Goal: Task Accomplishment & Management: Manage account settings

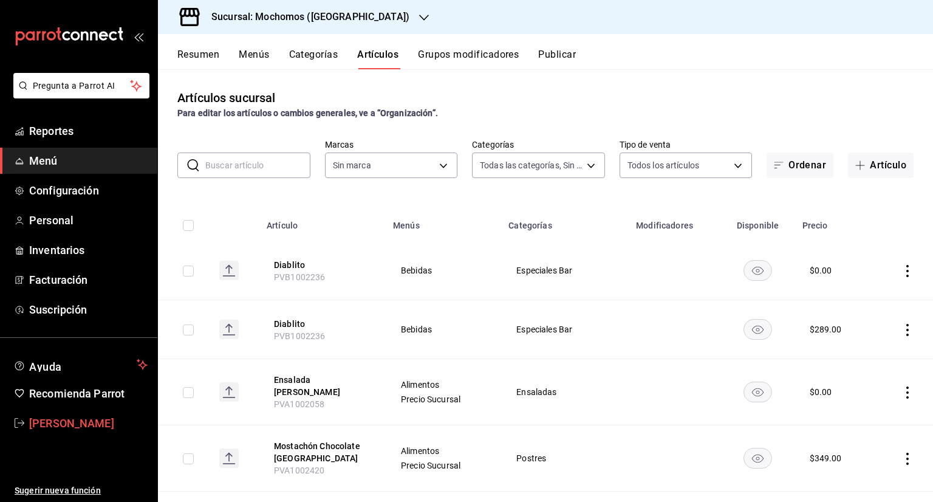
click at [24, 423] on icon "mailbox folders" at bounding box center [20, 423] width 10 height 10
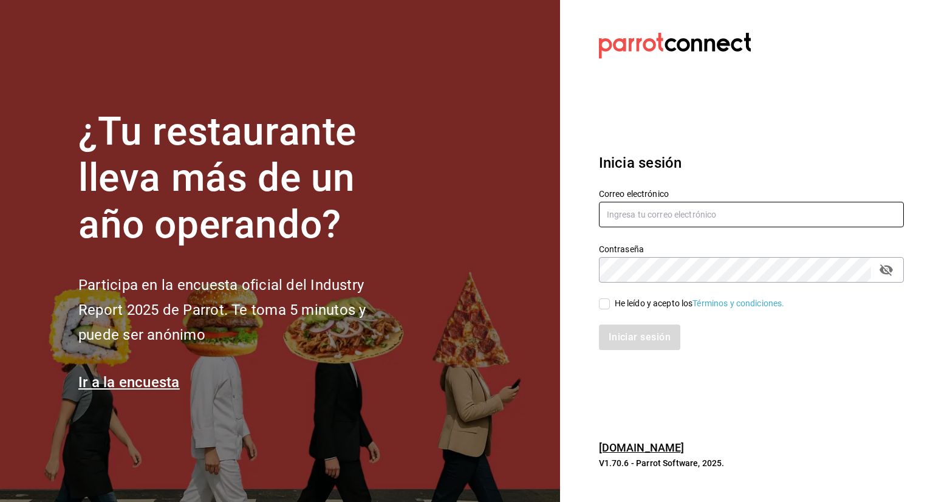
click at [690, 217] on input "text" at bounding box center [751, 215] width 305 height 26
type input "[PERSON_NAME][EMAIL_ADDRESS][PERSON_NAME][DOMAIN_NAME]"
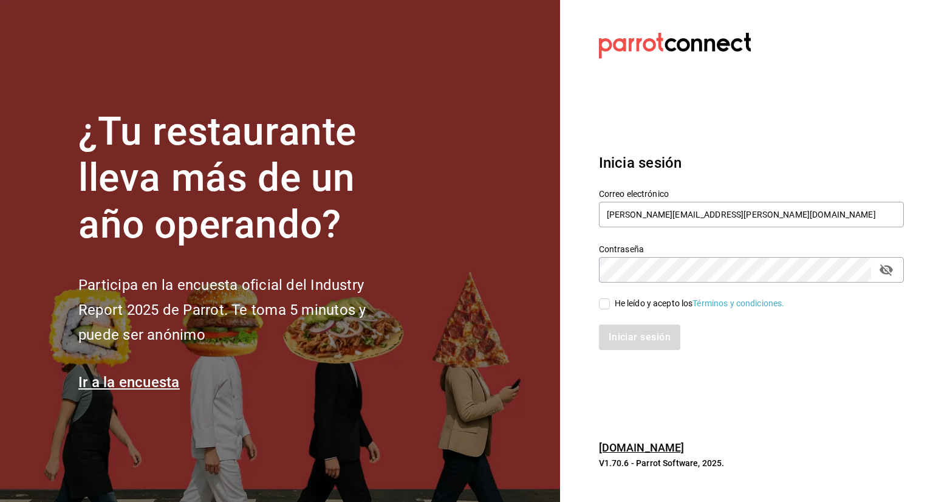
click at [708, 254] on div "Contraseña Contraseña" at bounding box center [751, 263] width 305 height 39
click at [892, 268] on icon "passwordField" at bounding box center [885, 270] width 13 height 12
click at [610, 298] on span "He leído y acepto los Términos y condiciones." at bounding box center [697, 303] width 175 height 13
click at [610, 298] on input "He leído y acepto los Términos y condiciones." at bounding box center [604, 303] width 11 height 11
checkbox input "true"
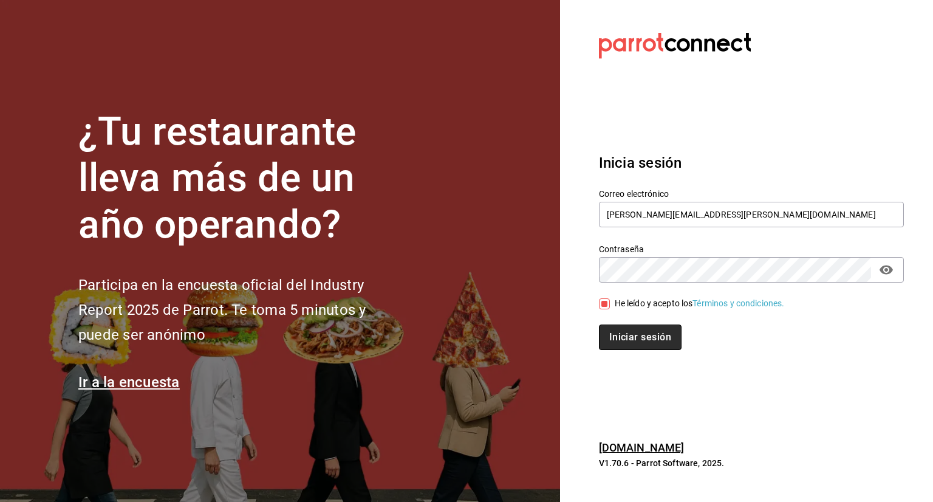
click at [631, 339] on button "Iniciar sesión" at bounding box center [640, 337] width 83 height 26
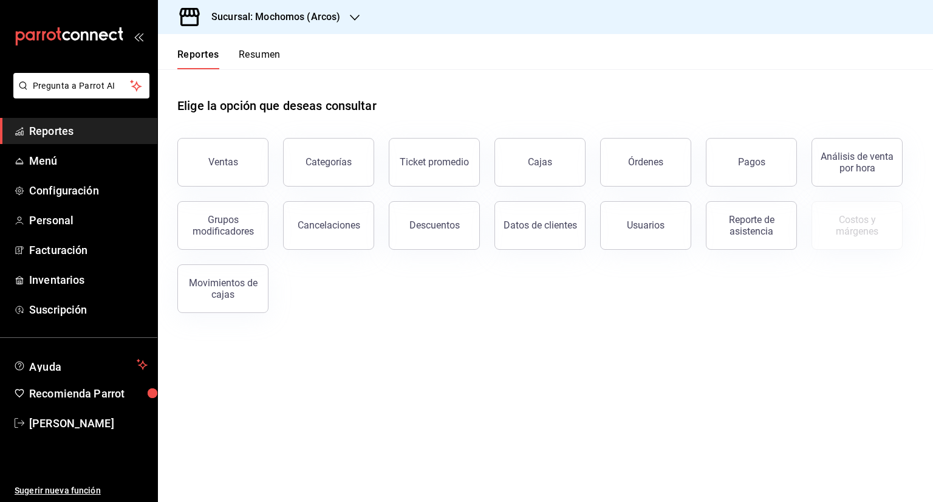
click at [330, 24] on div "Sucursal: Mochomos (Arcos)" at bounding box center [266, 17] width 197 height 34
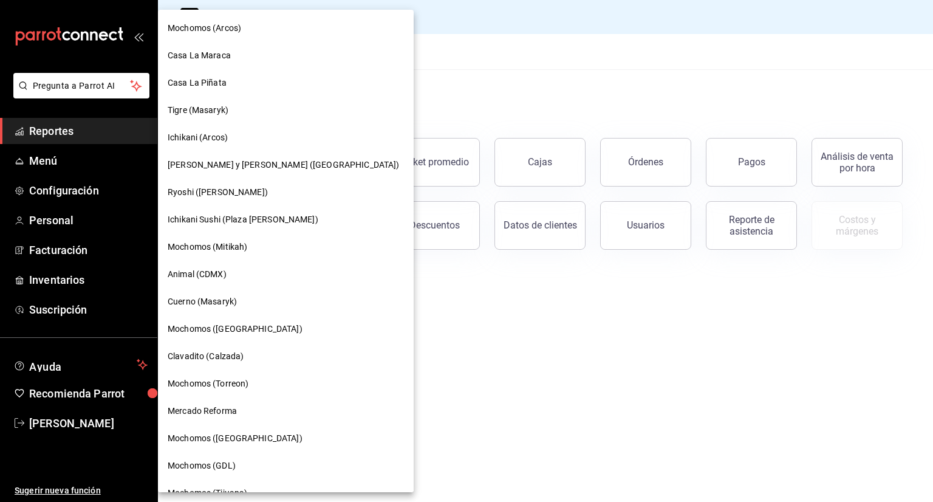
click at [413, 22] on div at bounding box center [466, 251] width 933 height 502
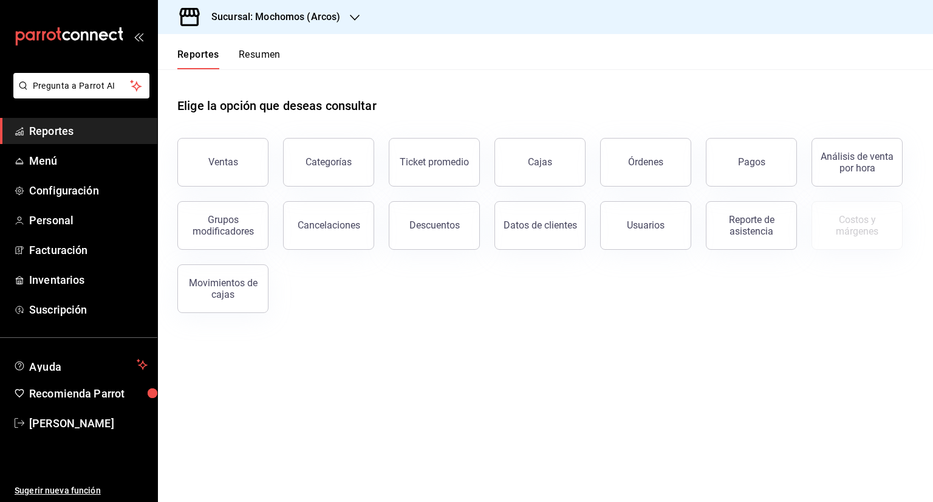
click at [445, 86] on div "Elige la opción que deseas consultar" at bounding box center [545, 96] width 736 height 54
click at [87, 163] on span "Menú" at bounding box center [88, 160] width 118 height 16
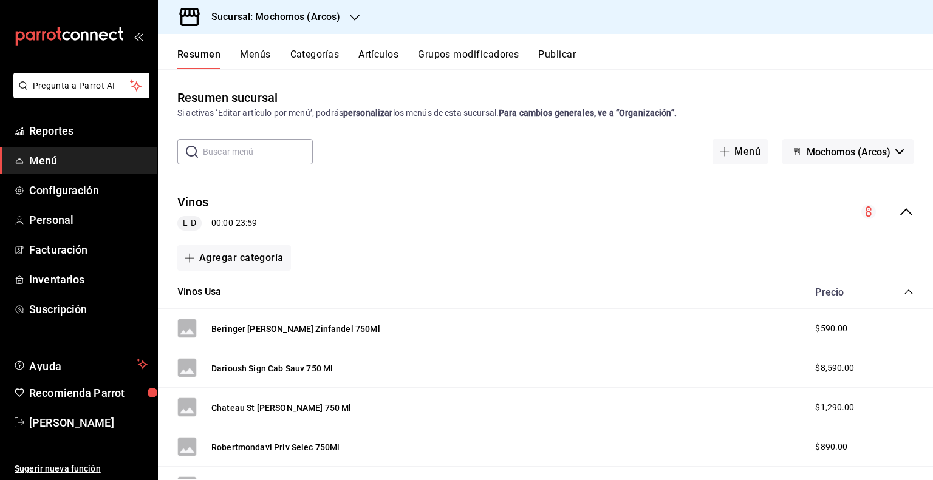
click at [293, 16] on h3 "Sucursal: Mochomos (Arcos)" at bounding box center [271, 17] width 138 height 15
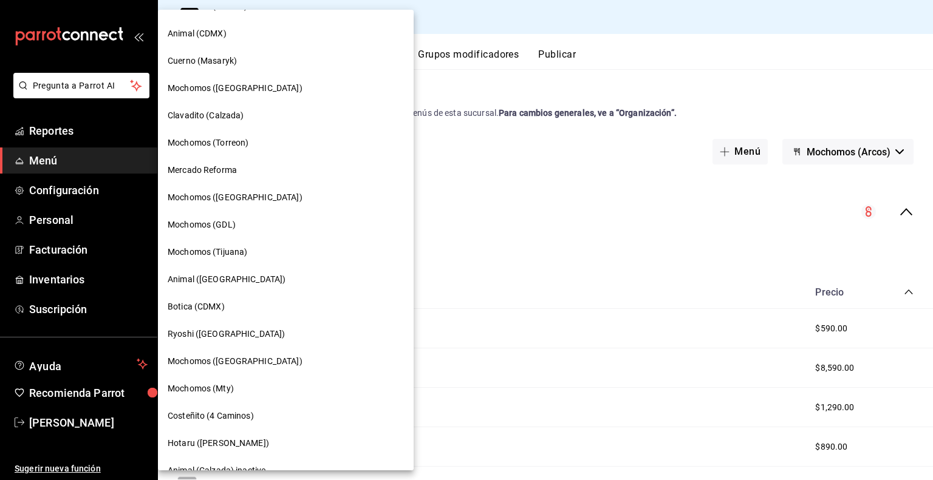
scroll to position [219, 0]
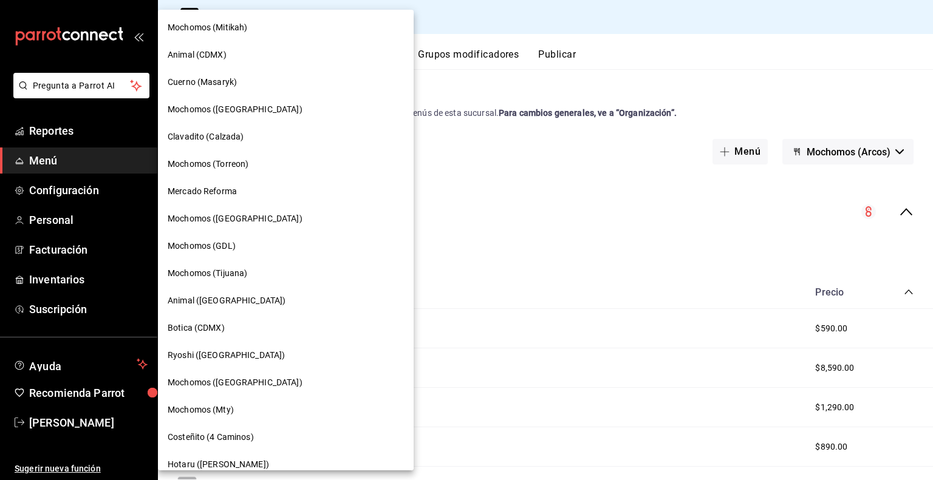
click at [238, 166] on span "Mochomos (Torreon)" at bounding box center [208, 164] width 81 height 13
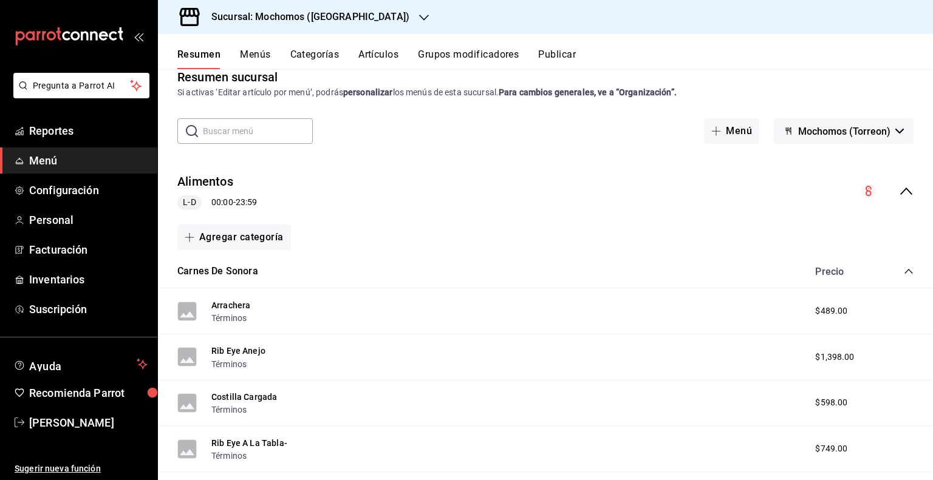
scroll to position [0, 0]
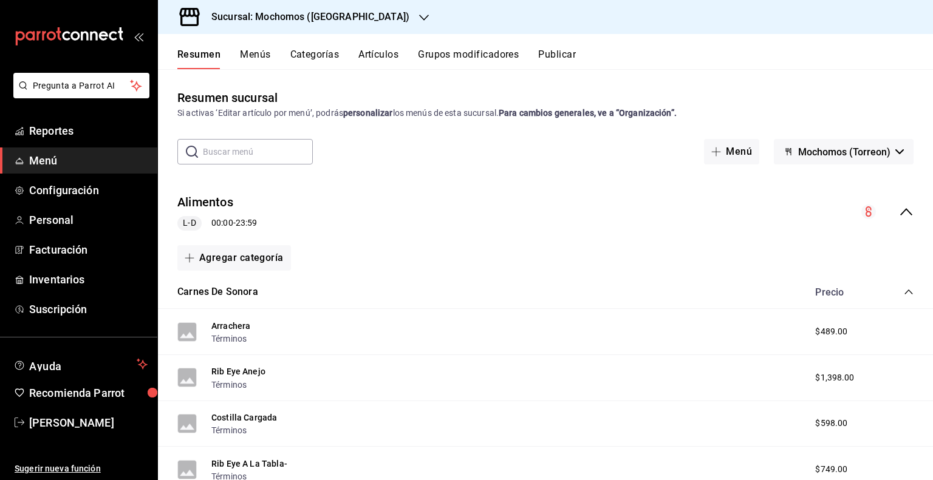
click at [247, 149] on input "text" at bounding box center [258, 152] width 110 height 24
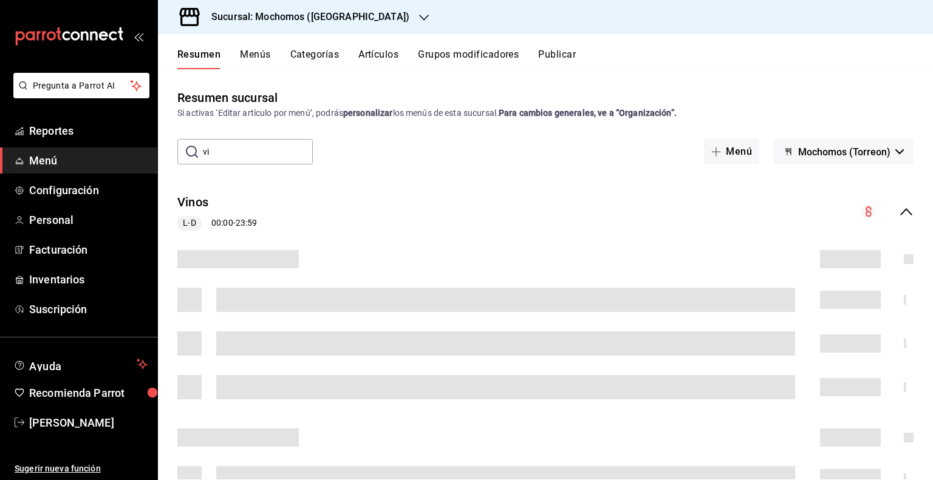
type input "v"
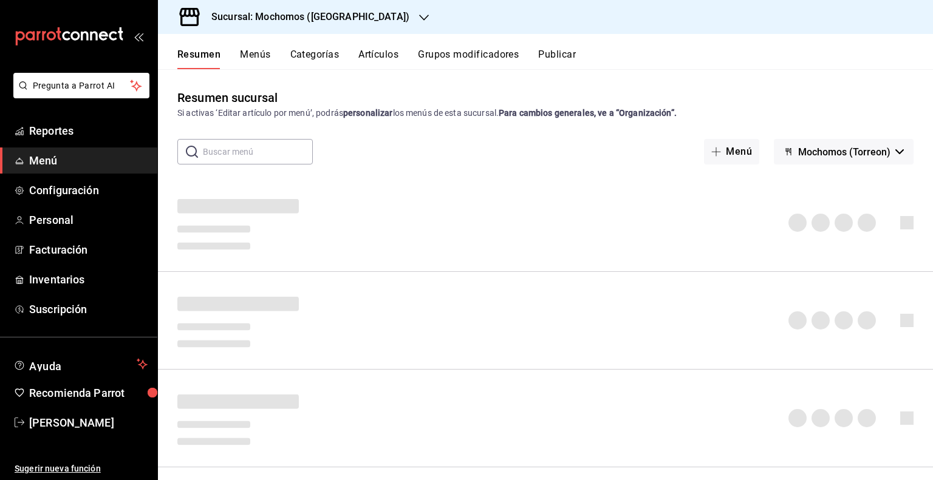
click at [335, 58] on button "Categorías" at bounding box center [314, 59] width 49 height 21
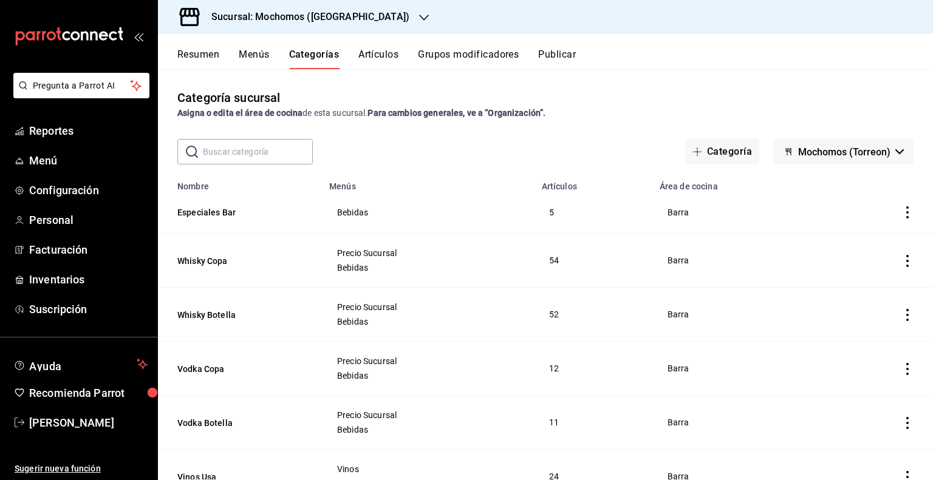
click at [390, 56] on button "Artículos" at bounding box center [378, 59] width 40 height 21
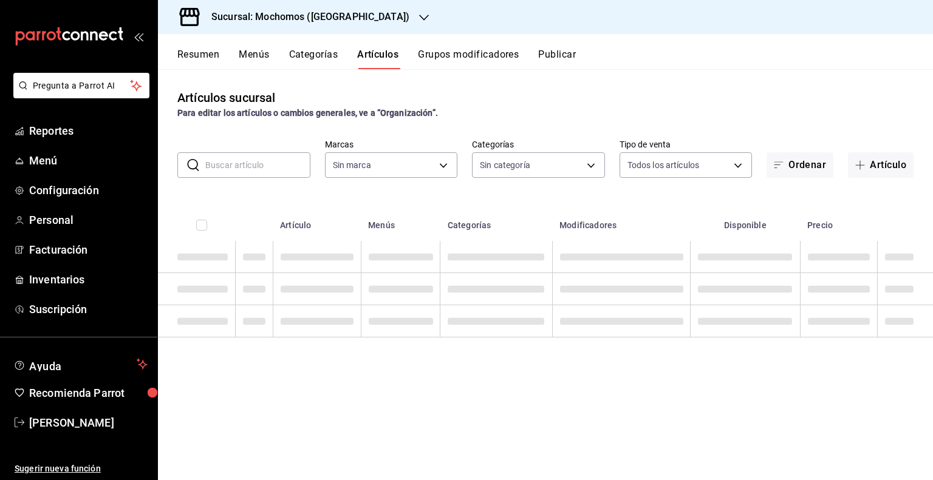
type input "c8544d00-0077-49dd-9e07-f6fffff65e49"
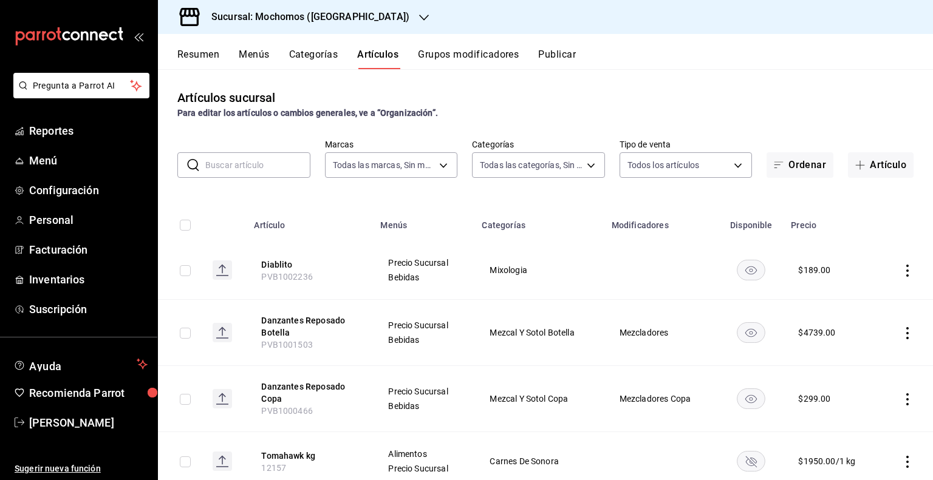
type input "3341872a-5347-4118-8f87-61381635e763,4fab835b-5ce3-44d6-a3b1-a21d3d8a3381,4ccb8…"
click at [216, 166] on input "text" at bounding box center [257, 165] width 105 height 24
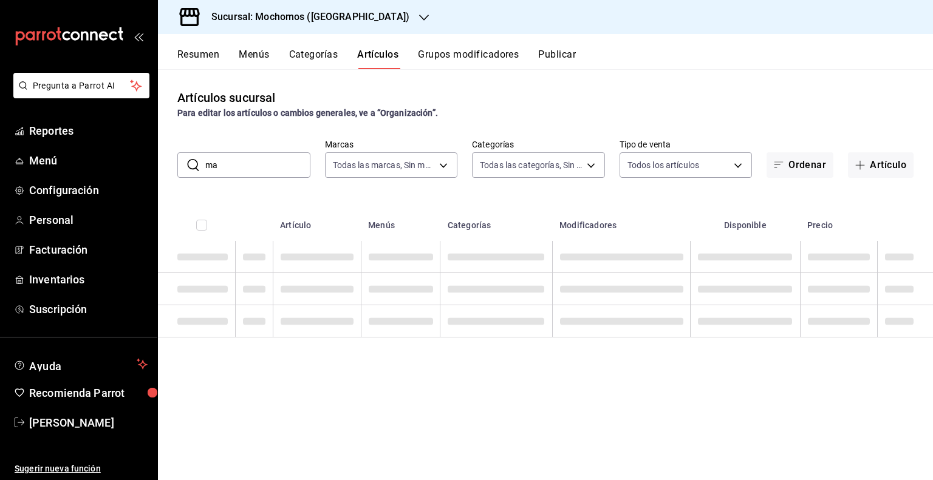
type input "m"
click at [401, 161] on body "Pregunta a Parrot AI Reportes Menú Configuración Personal Facturación Inventari…" at bounding box center [466, 240] width 933 height 480
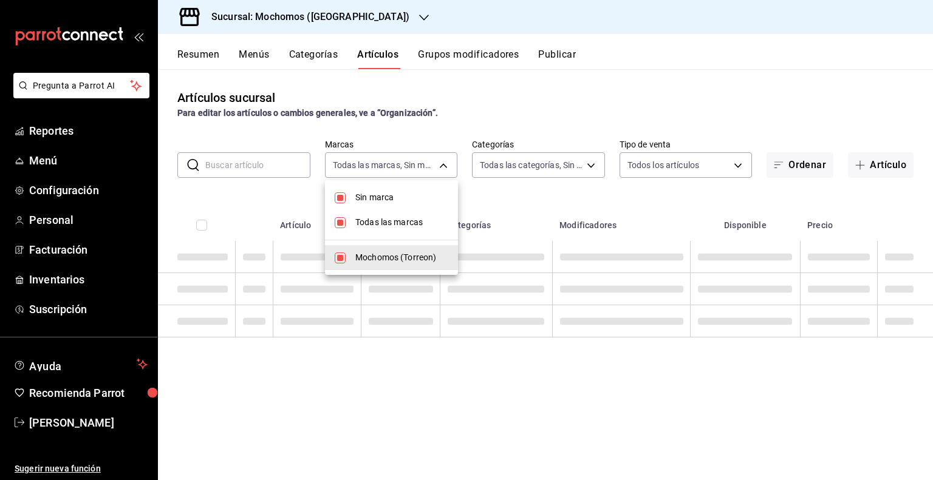
click at [541, 155] on div at bounding box center [466, 240] width 933 height 480
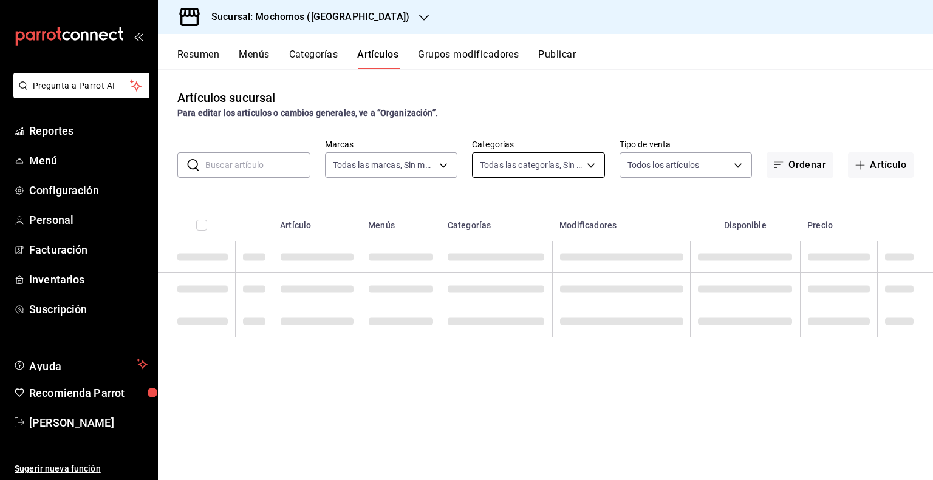
click at [542, 158] on body "Pregunta a Parrot AI Reportes Menú Configuración Personal Facturación Inventari…" at bounding box center [466, 240] width 933 height 480
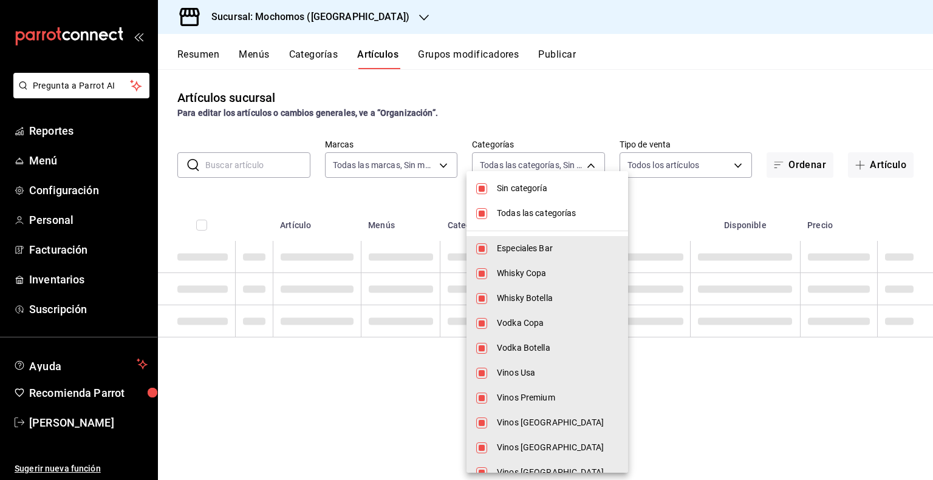
click at [511, 189] on span "Sin categoría" at bounding box center [557, 188] width 121 height 13
click at [503, 216] on span "Todas las categorías" at bounding box center [557, 213] width 121 height 13
checkbox input "false"
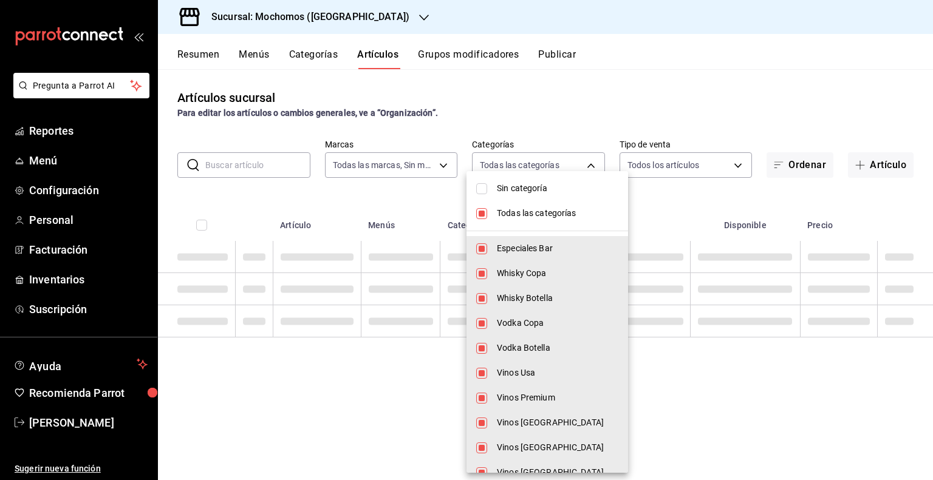
checkbox input "false"
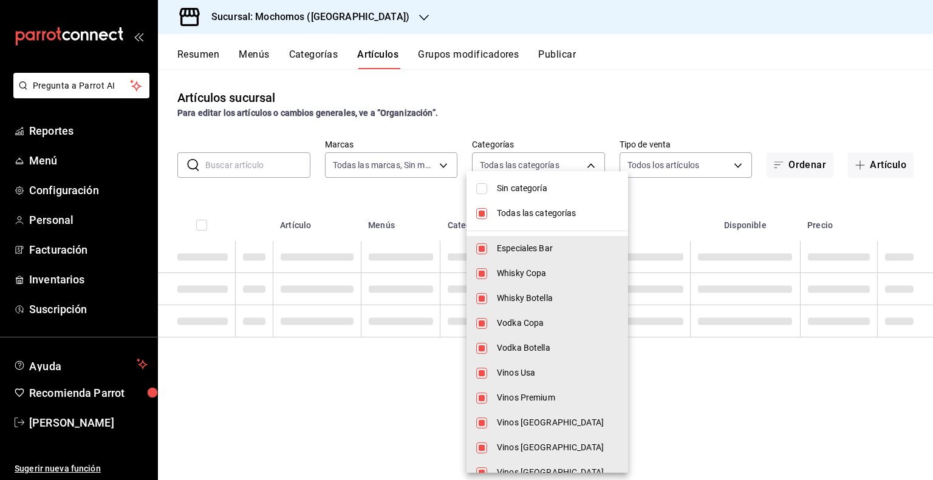
checkbox input "false"
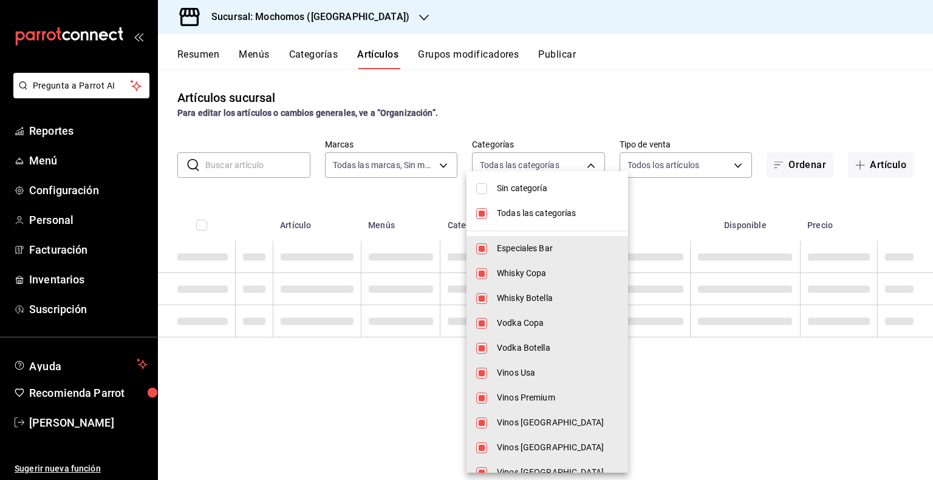
checkbox input "false"
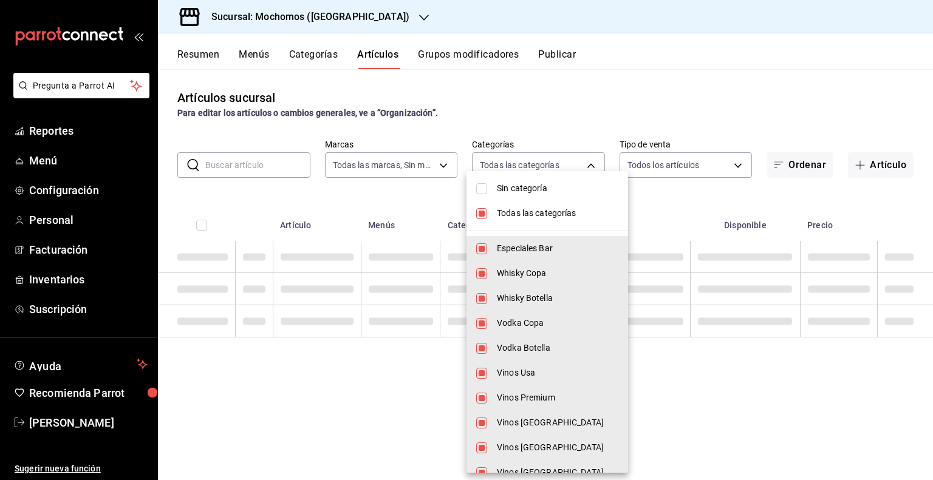
checkbox input "false"
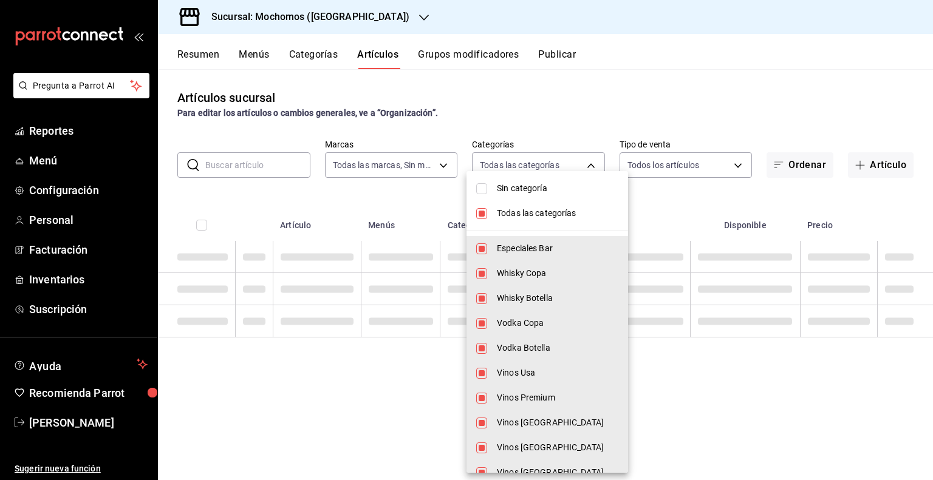
checkbox input "false"
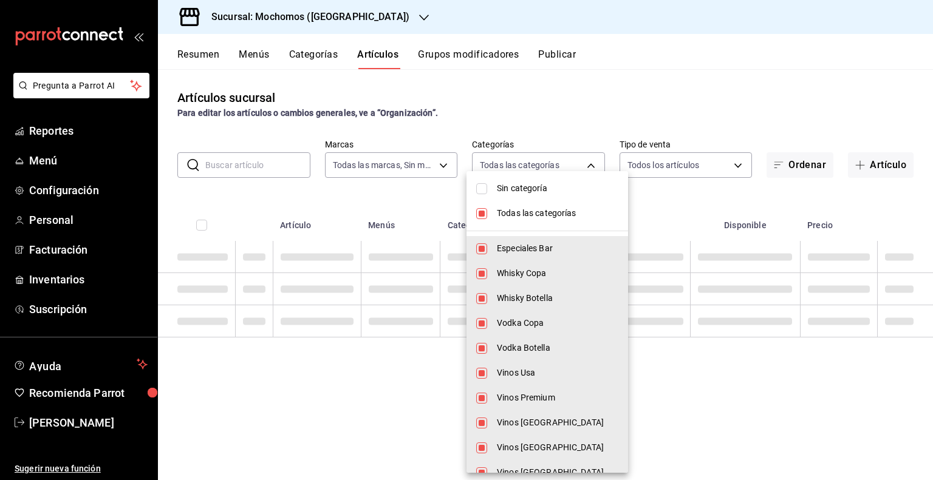
checkbox input "false"
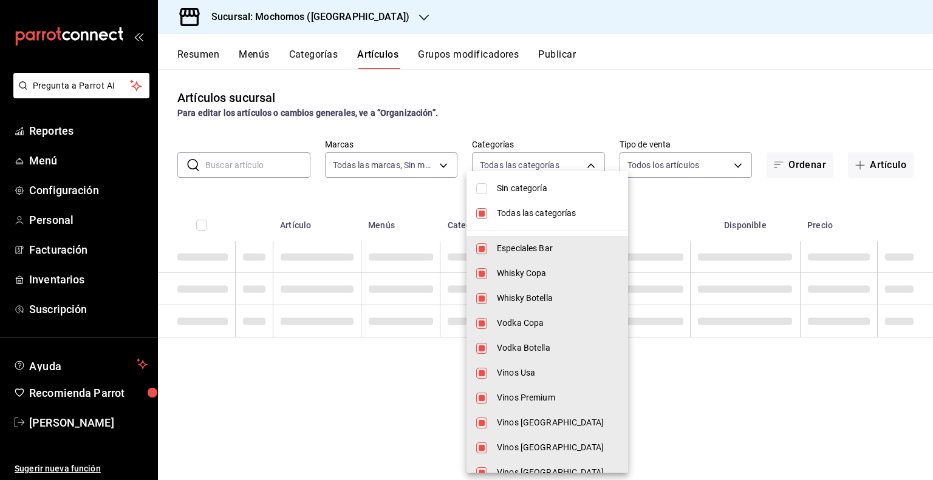
checkbox input "false"
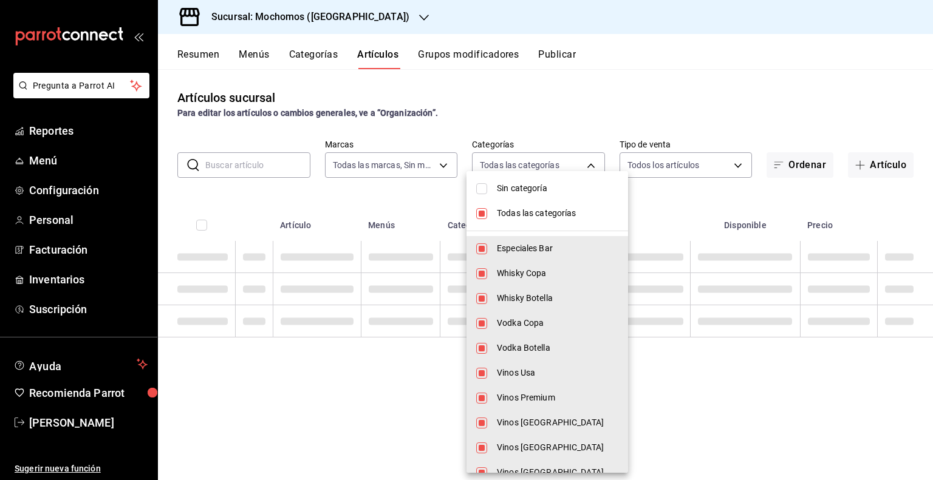
checkbox input "false"
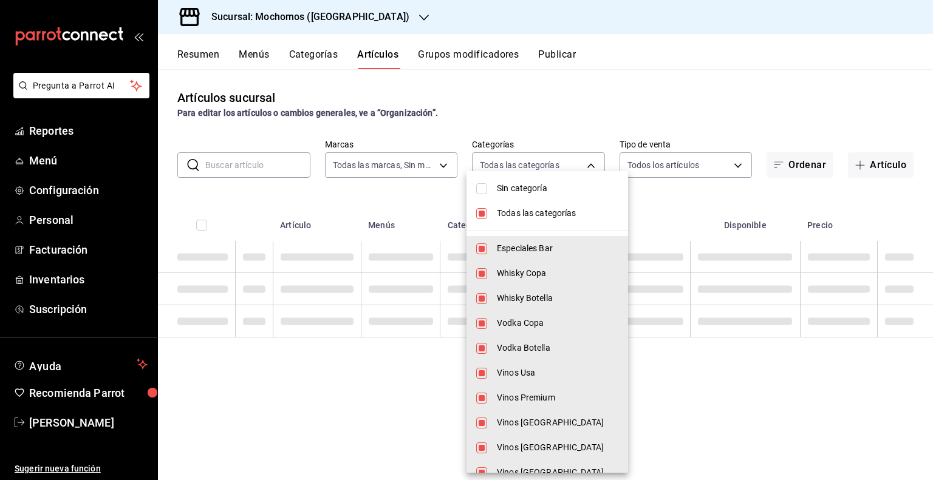
checkbox input "false"
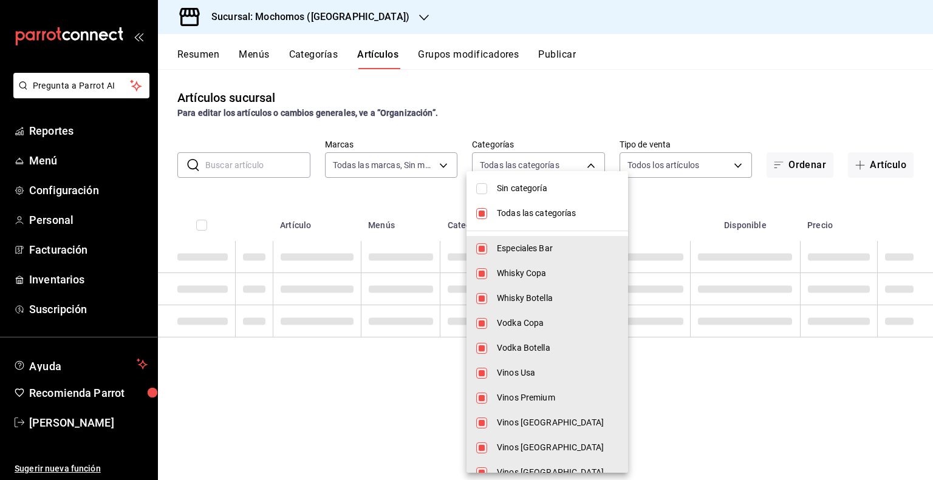
checkbox input "false"
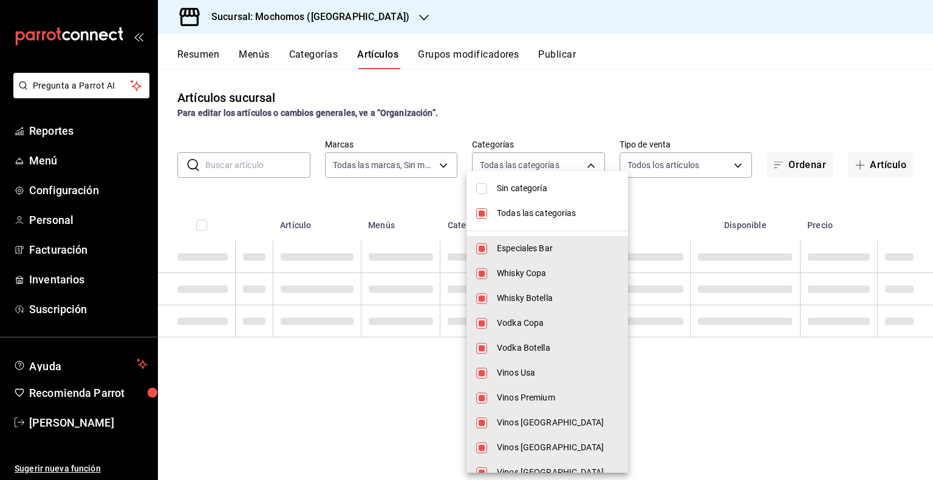
checkbox input "false"
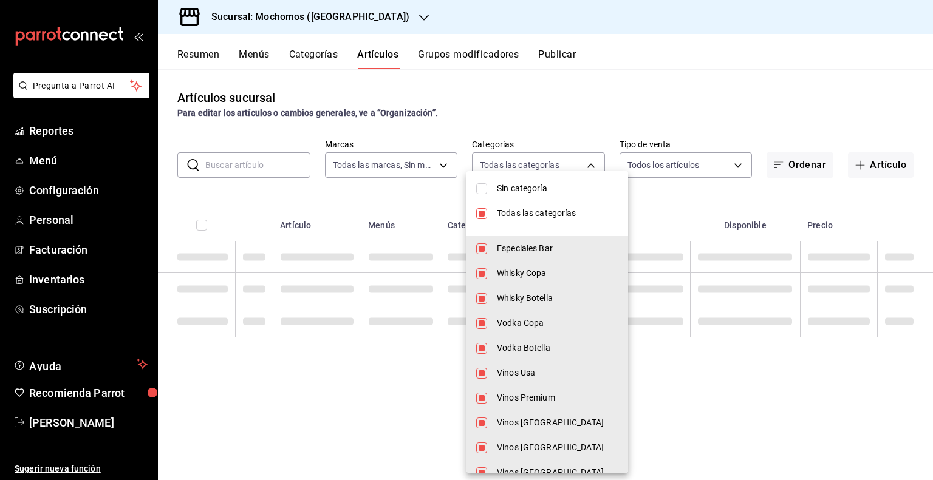
checkbox input "false"
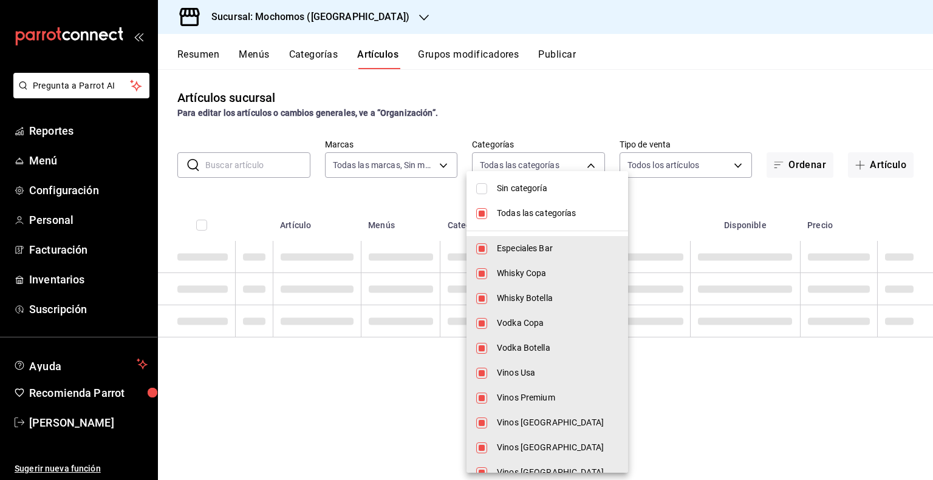
checkbox input "false"
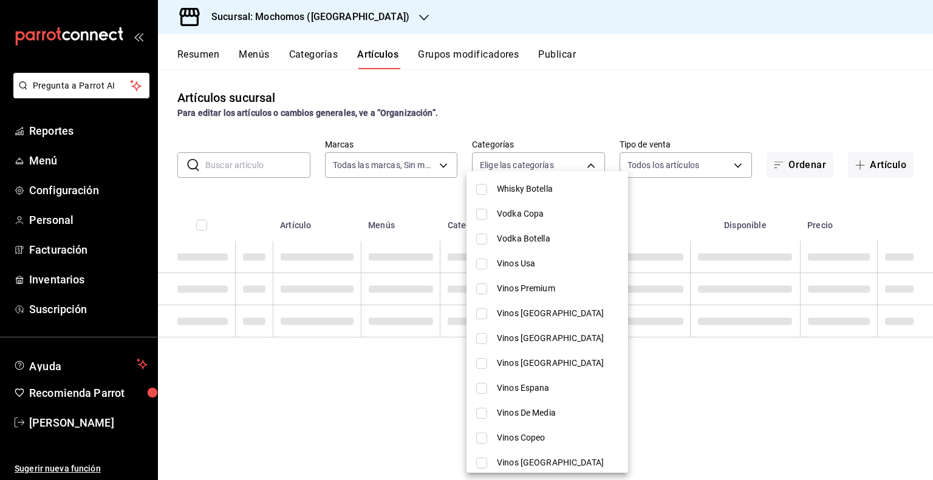
scroll to position [121, 0]
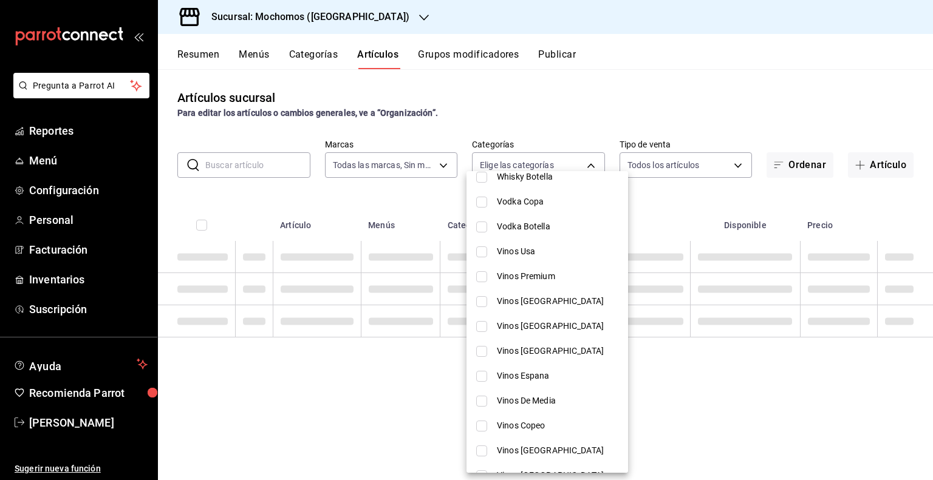
click at [534, 380] on span "Vinos Espana" at bounding box center [557, 376] width 121 height 13
type input "17368015-d273-4ee3-8525-876a7dc4ea53"
checkbox input "true"
click at [627, 98] on div at bounding box center [466, 240] width 933 height 480
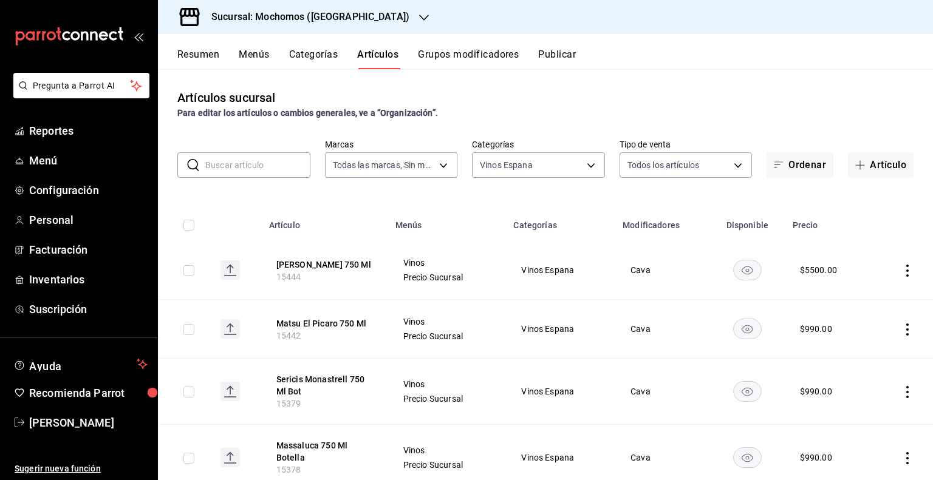
click at [256, 155] on input "text" at bounding box center [257, 165] width 105 height 24
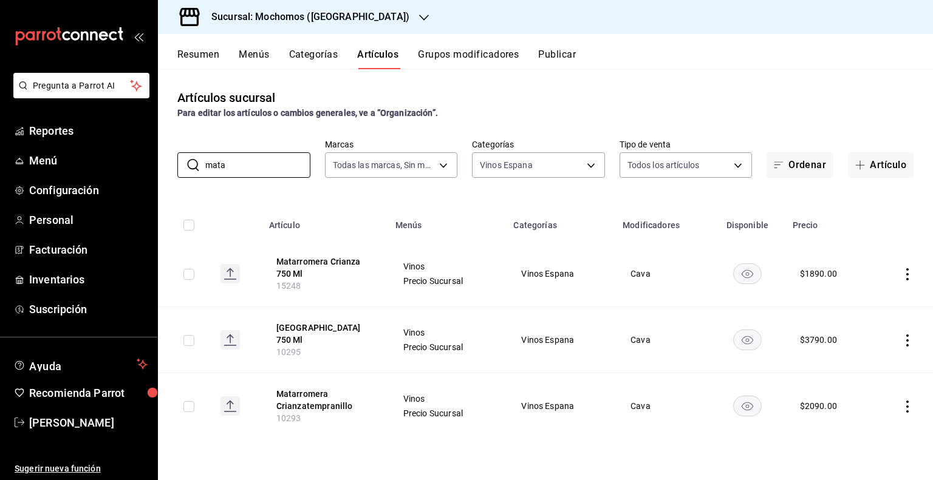
type input "mata"
click at [909, 269] on icon "actions" at bounding box center [907, 274] width 12 height 12
click at [866, 296] on span "Editar" at bounding box center [871, 302] width 32 height 13
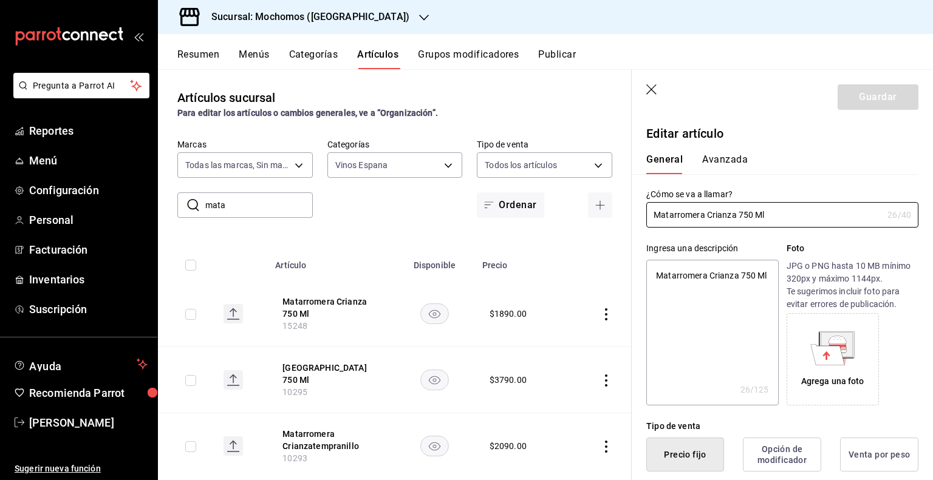
type textarea "x"
type input "$1890.00"
click at [730, 171] on button "Avanzada" at bounding box center [725, 164] width 46 height 21
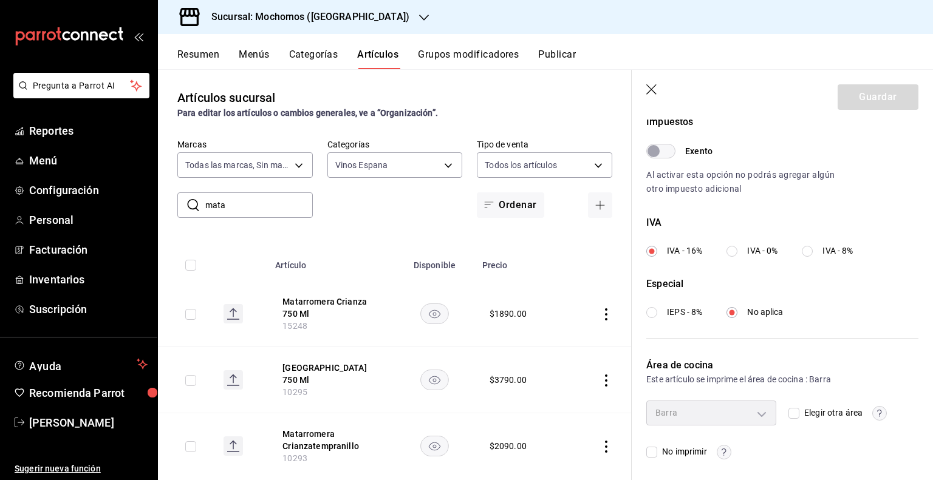
scroll to position [377, 0]
click at [652, 86] on icon "button" at bounding box center [652, 90] width 12 height 12
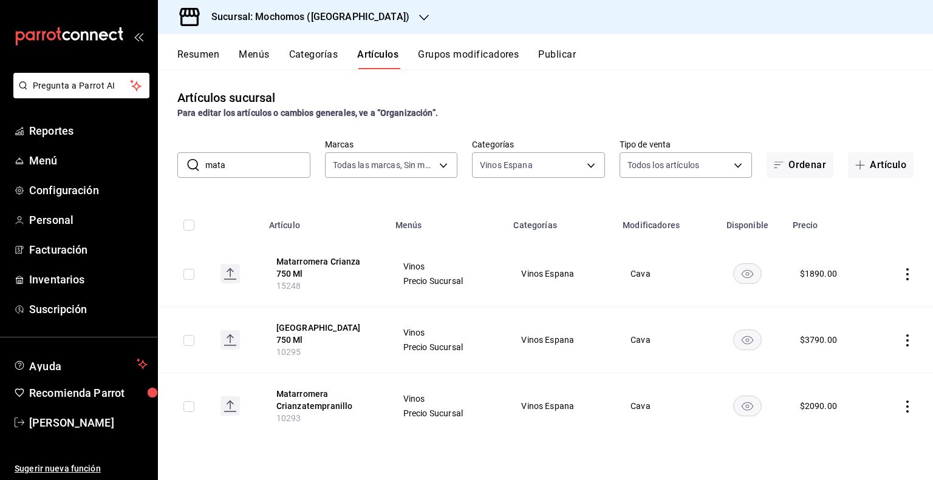
click at [185, 271] on input "checkbox" at bounding box center [188, 274] width 11 height 11
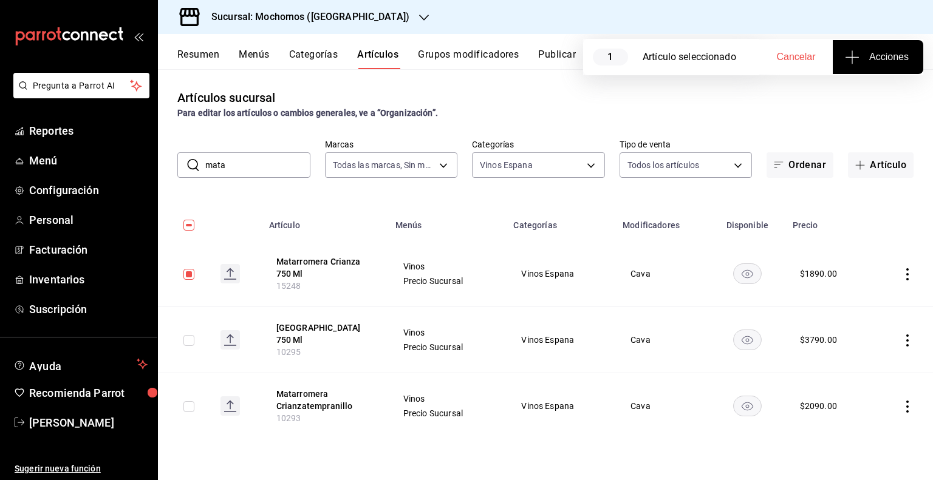
click at [857, 46] on button "Acciones" at bounding box center [878, 57] width 90 height 34
click at [736, 109] on div at bounding box center [466, 240] width 933 height 480
click at [807, 55] on span "Cancelar" at bounding box center [796, 57] width 39 height 11
checkbox input "false"
